Goal: Find specific page/section: Find specific page/section

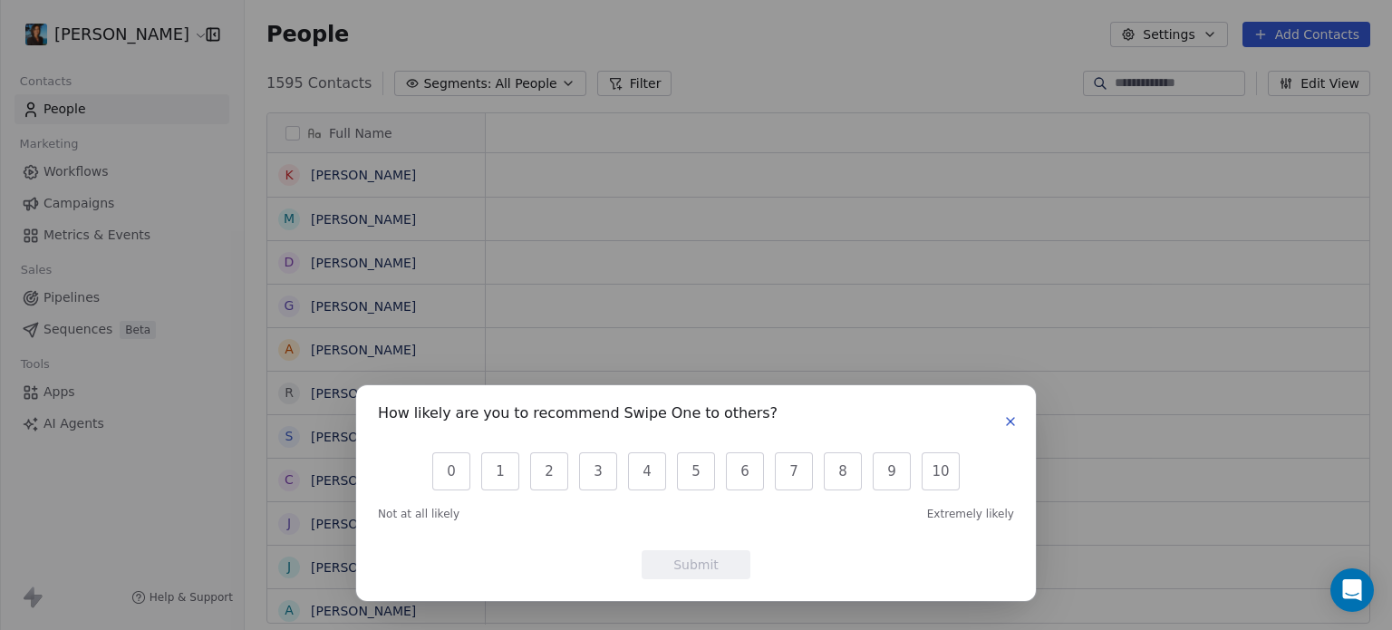
scroll to position [14, 14]
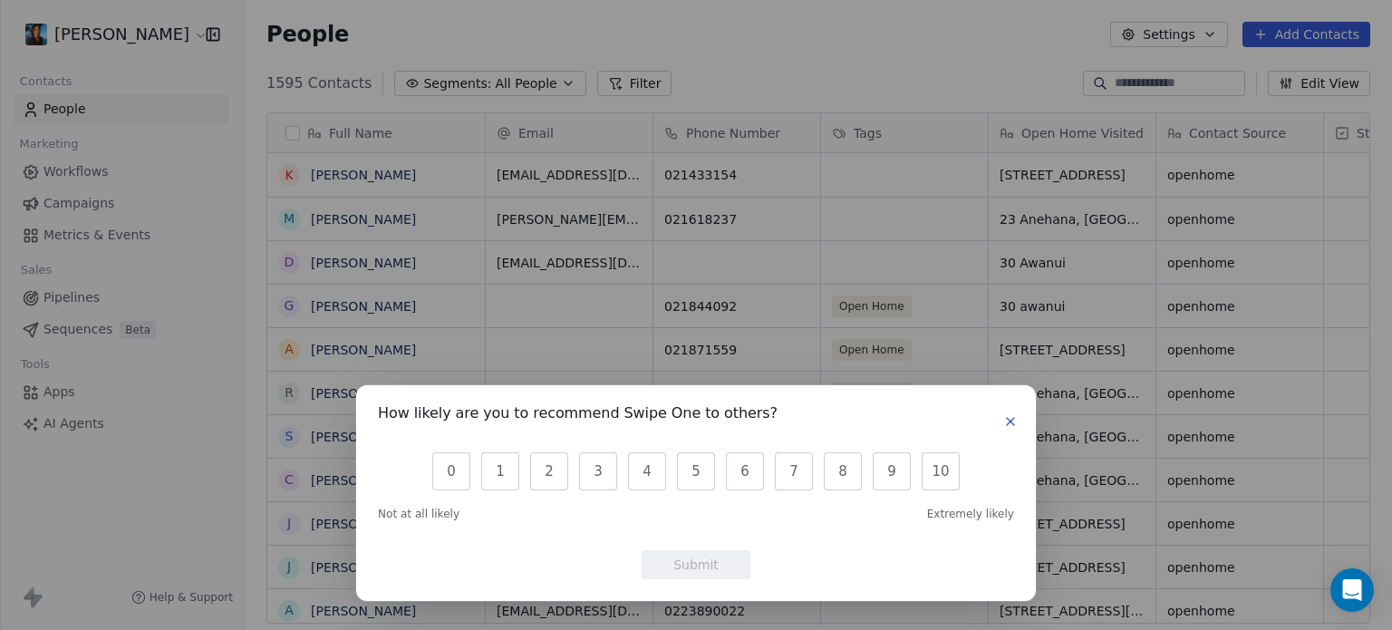
click at [1014, 429] on button "button" at bounding box center [1010, 421] width 22 height 22
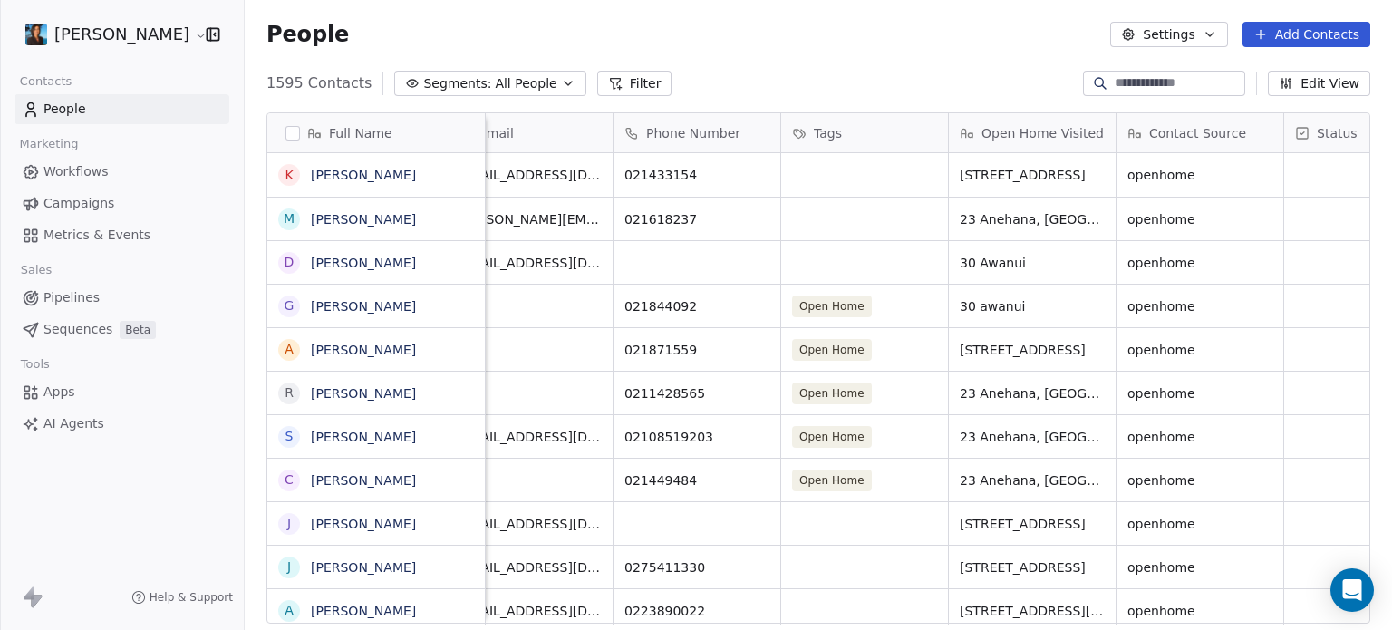
scroll to position [0, 40]
click at [668, 262] on div "grid" at bounding box center [696, 262] width 167 height 43
click at [668, 262] on input at bounding box center [696, 263] width 159 height 36
click at [790, 23] on html "[PERSON_NAME] Contacts People Marketing Workflows Campaigns Metrics & Events Sa…" at bounding box center [696, 315] width 1392 height 630
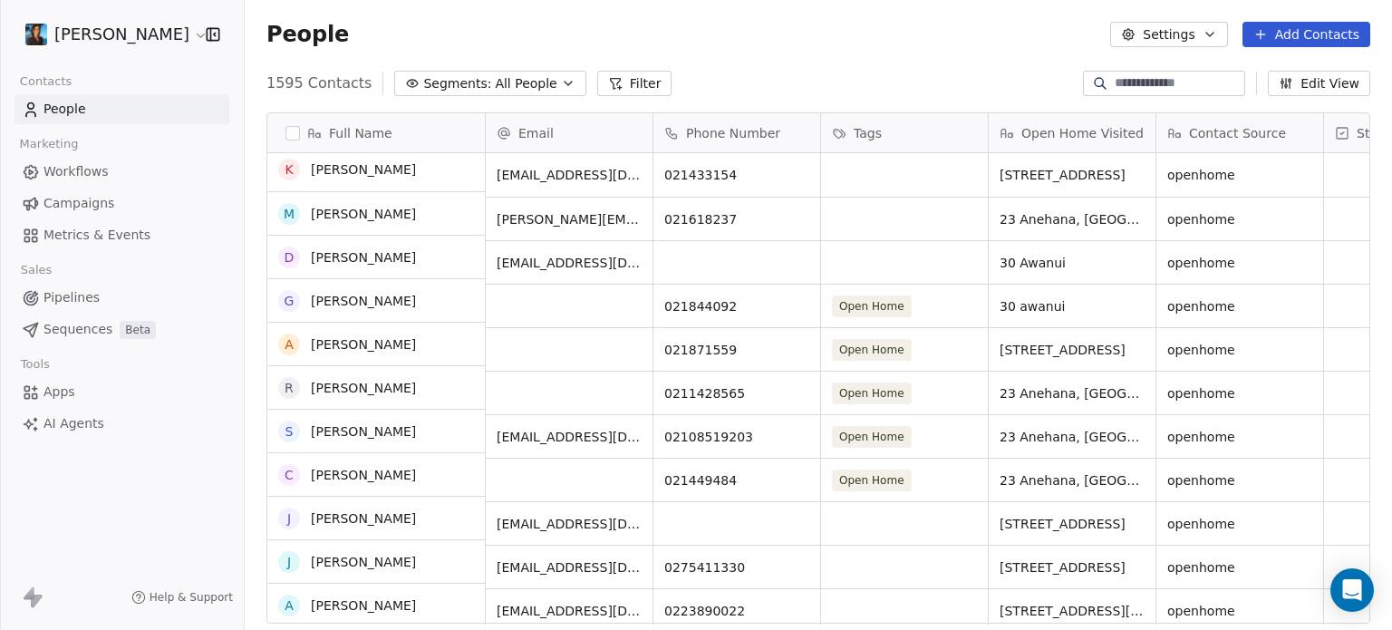
scroll to position [0, 0]
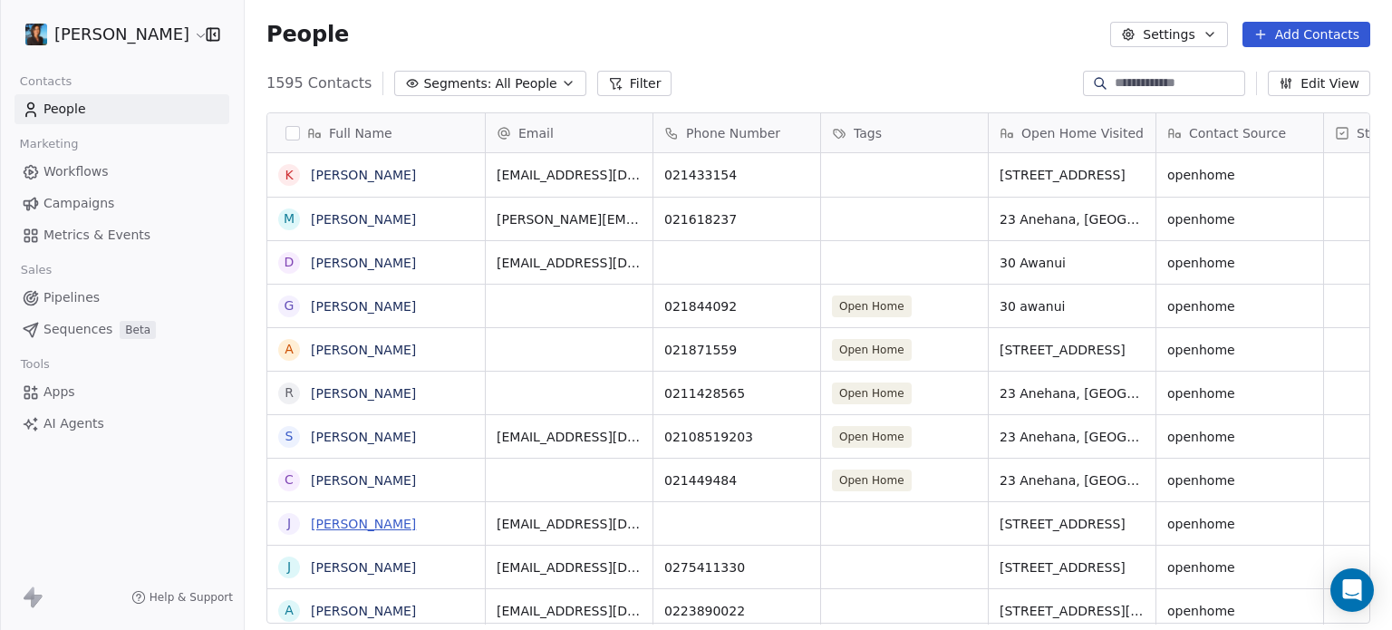
click at [369, 522] on link "[PERSON_NAME]" at bounding box center [363, 523] width 105 height 14
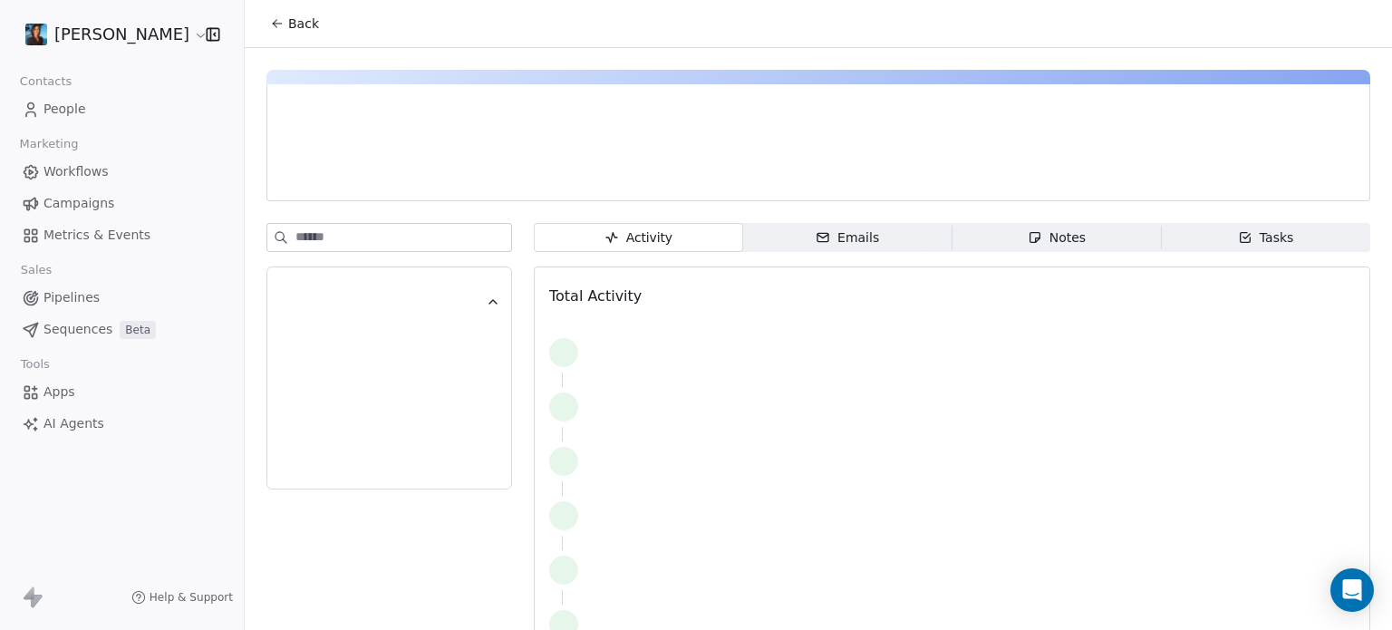
click at [276, 29] on icon at bounding box center [277, 23] width 14 height 14
